Goal: Task Accomplishment & Management: Complete application form

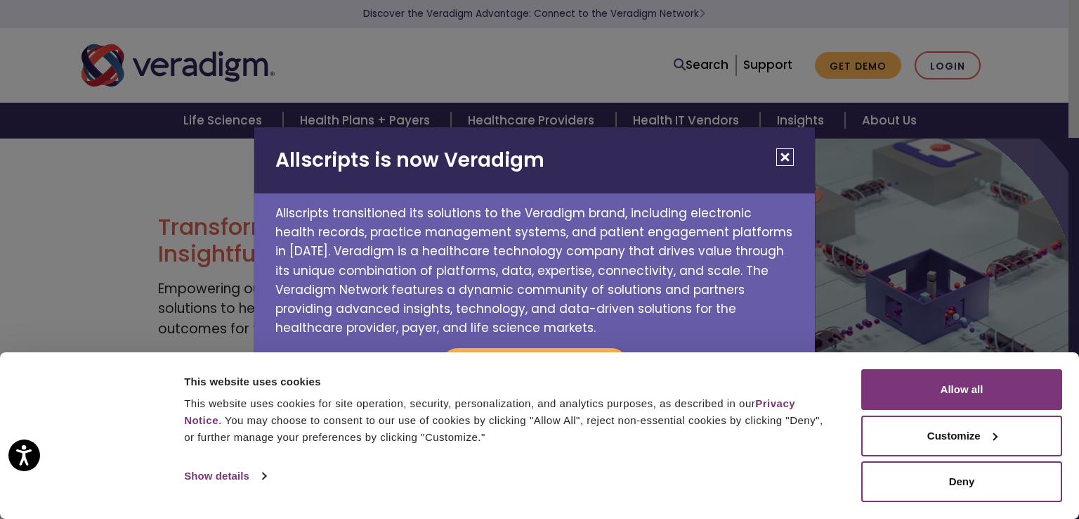
click at [786, 155] on button "Close" at bounding box center [786, 157] width 18 height 18
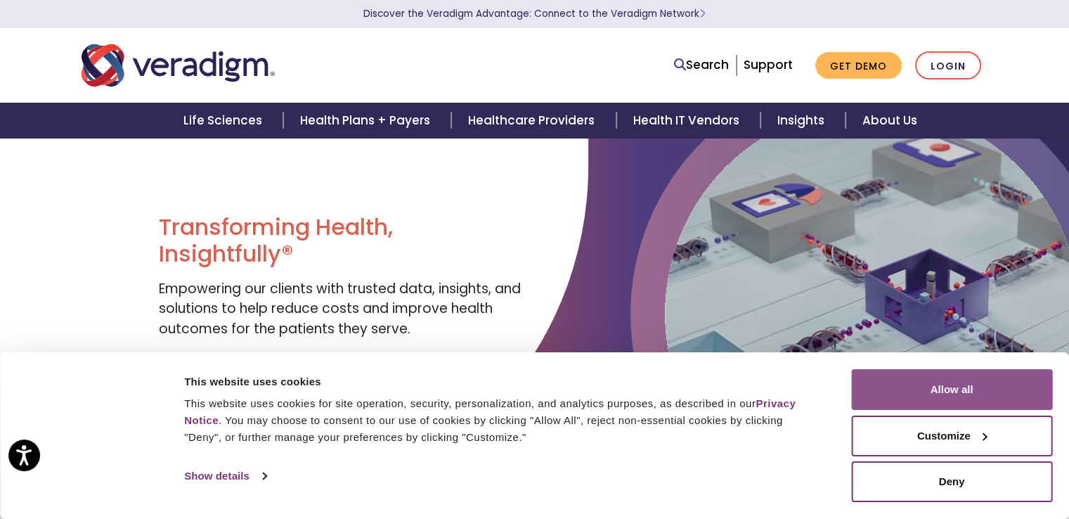
click at [996, 381] on button "Allow all" at bounding box center [951, 389] width 201 height 41
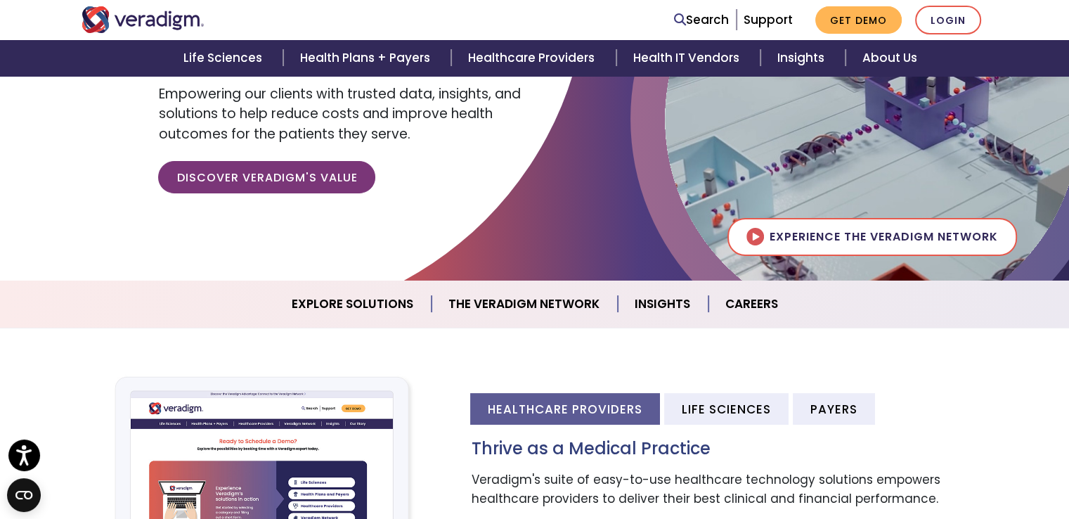
scroll to position [174, 0]
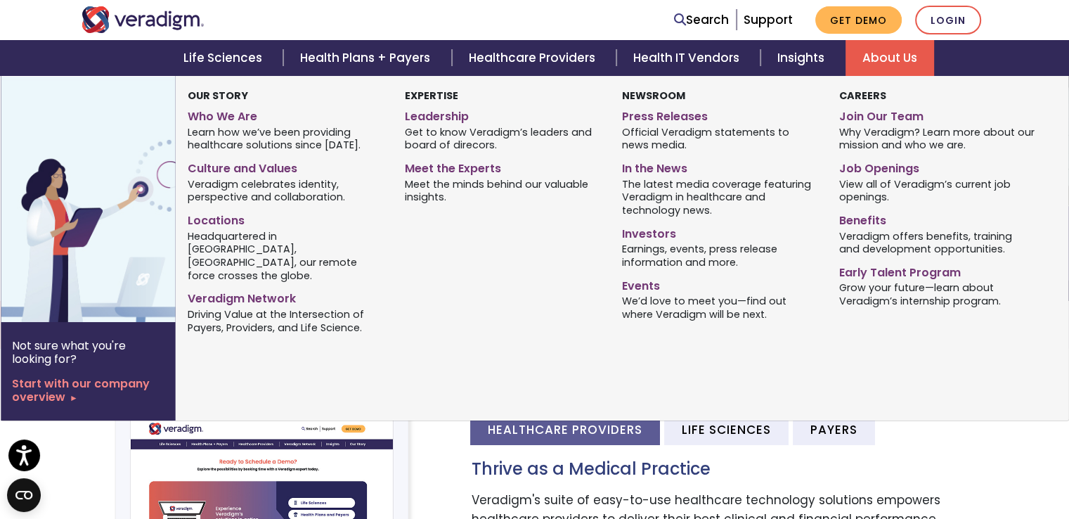
click at [857, 98] on strong "Careers" at bounding box center [861, 96] width 47 height 14
click at [869, 120] on link "Join Our Team" at bounding box center [936, 114] width 196 height 20
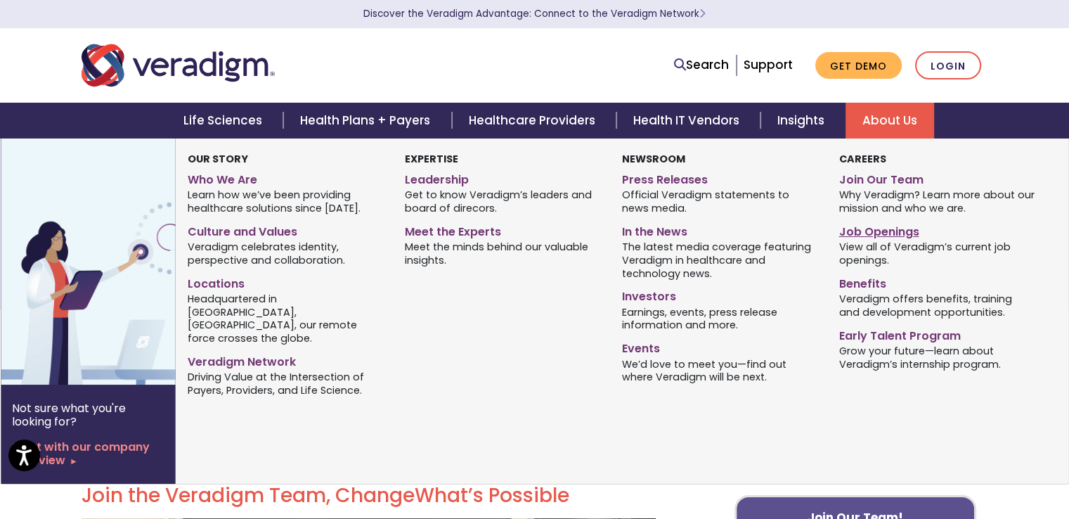
click at [882, 223] on link "Job Openings" at bounding box center [936, 229] width 196 height 20
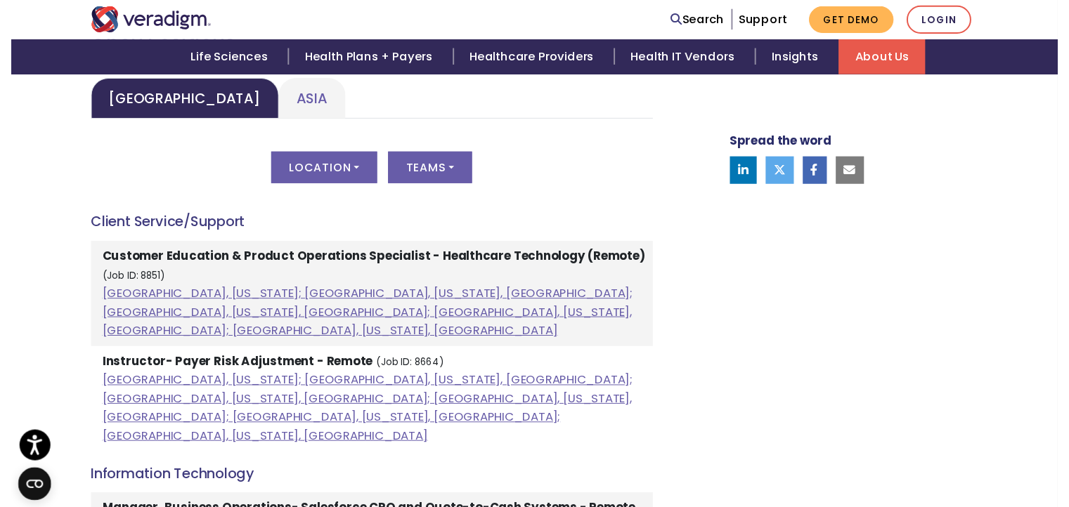
scroll to position [703, 0]
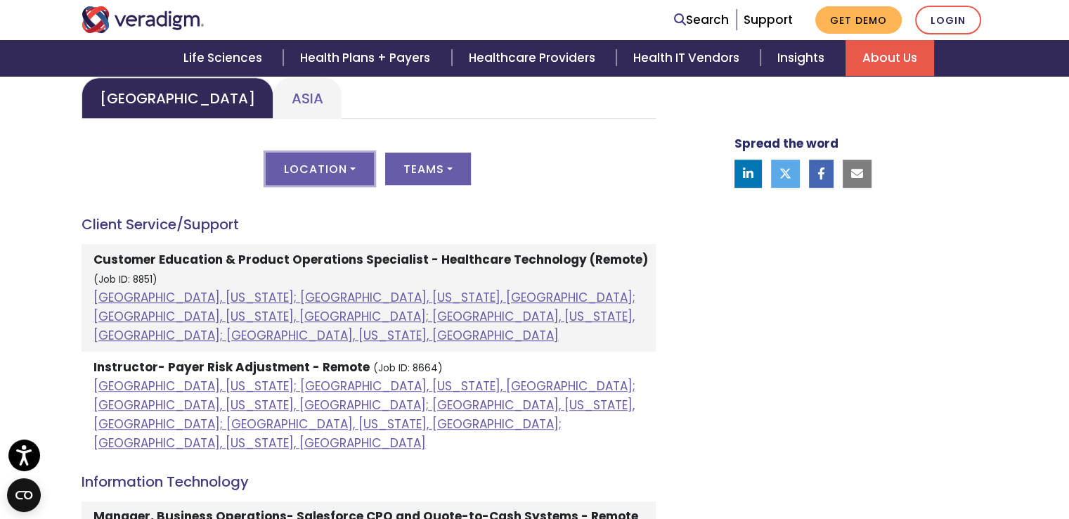
click at [330, 166] on button "Location" at bounding box center [320, 168] width 108 height 32
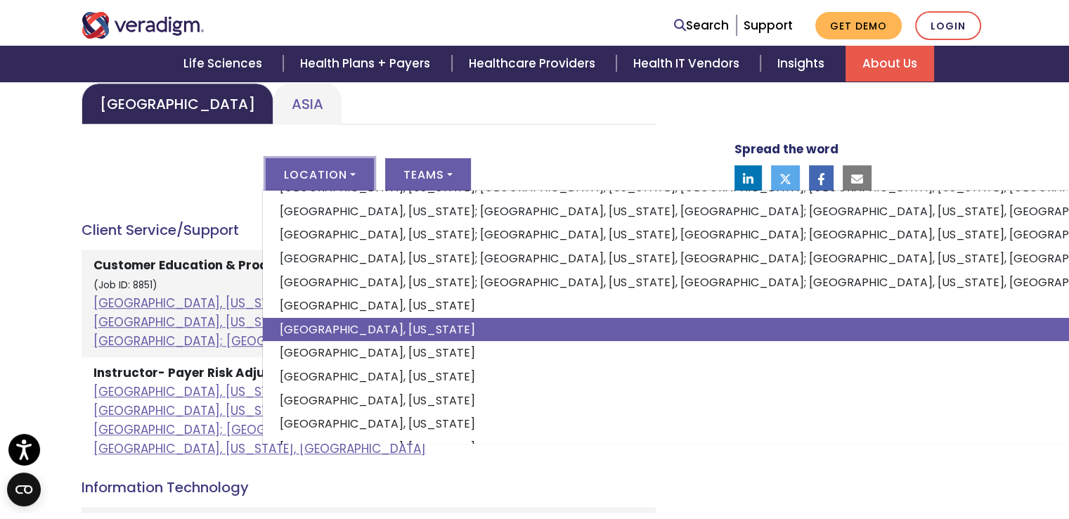
scroll to position [141, 0]
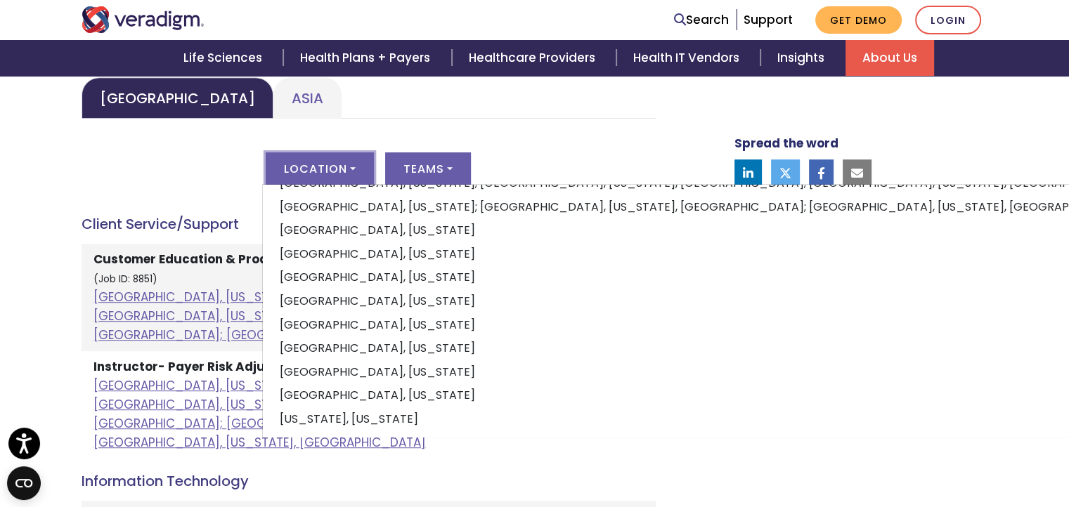
click at [205, 187] on div "Location All [GEOGRAPHIC_DATA], [US_STATE]; [GEOGRAPHIC_DATA], [US_STATE], [GEO…" at bounding box center [369, 176] width 574 height 49
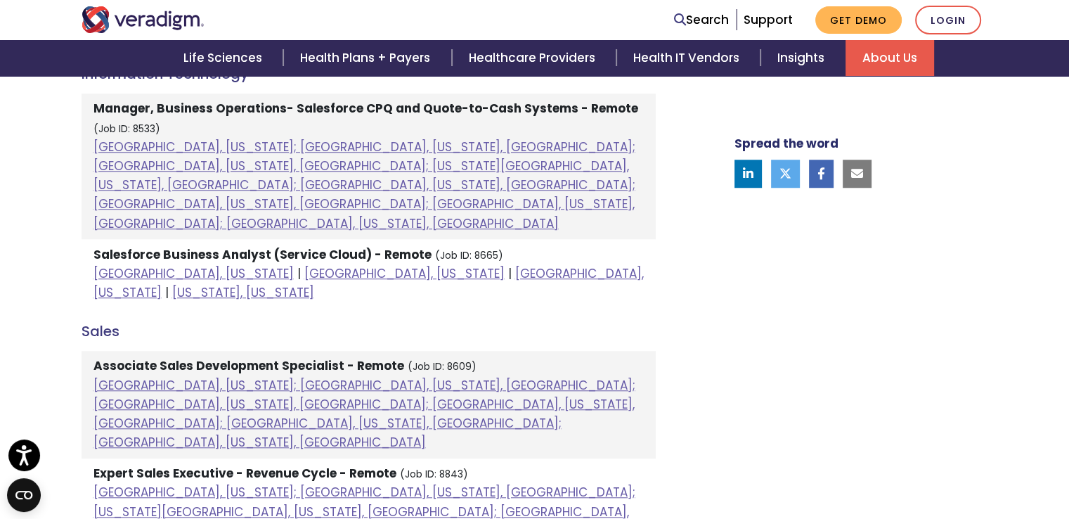
scroll to position [1195, 0]
